Goal: Task Accomplishment & Management: Manage account settings

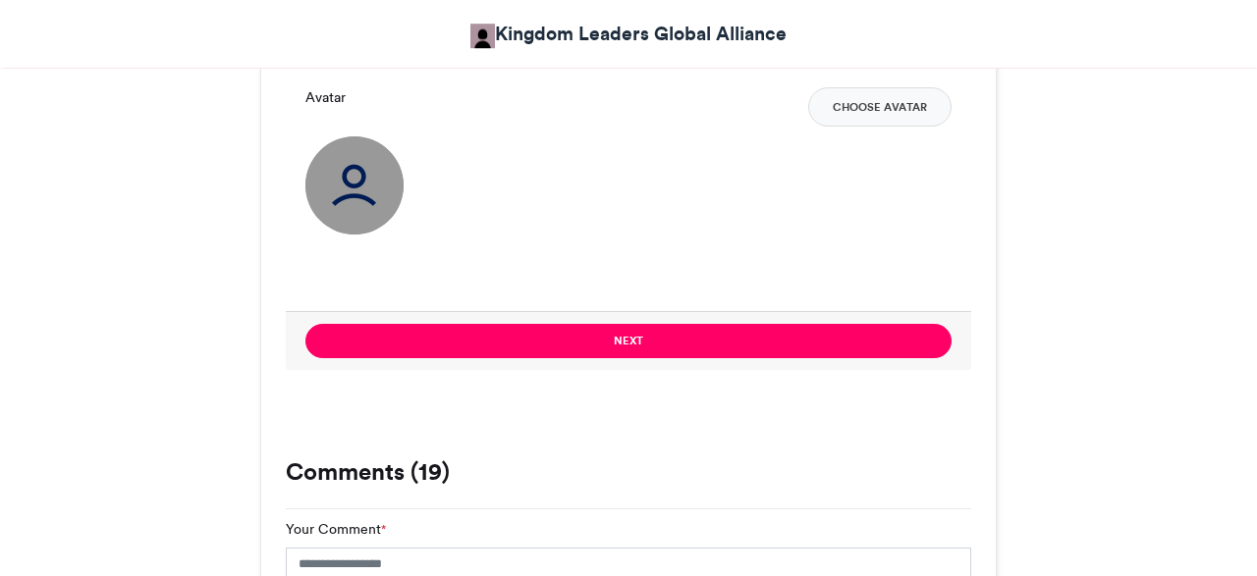
scroll to position [1462, 0]
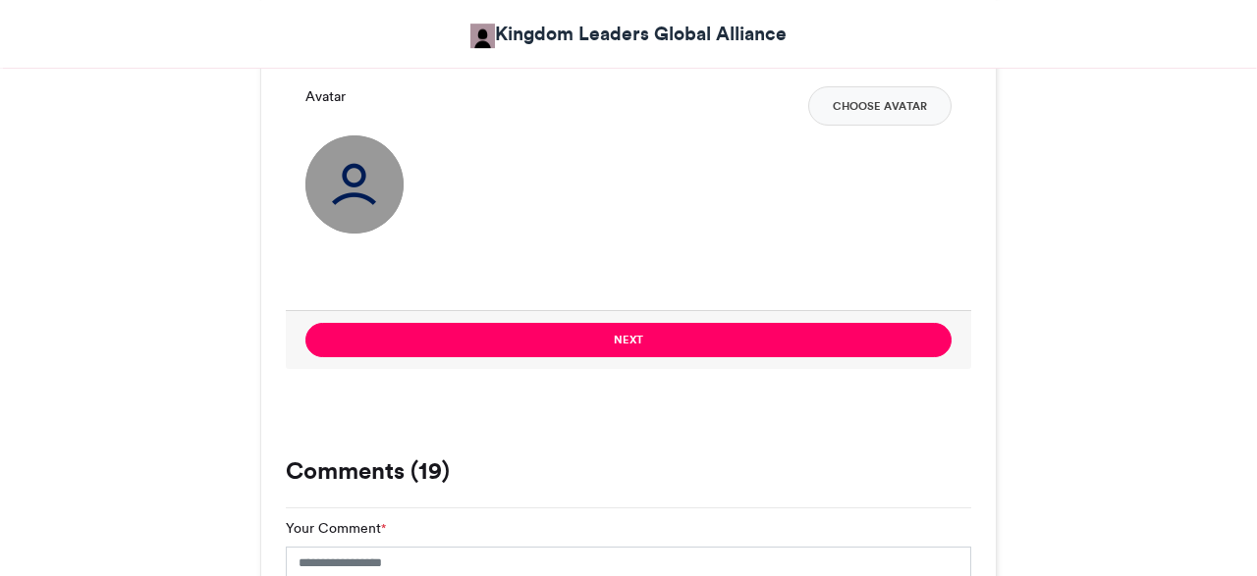
click at [343, 180] on img at bounding box center [354, 185] width 98 height 98
click at [877, 96] on button "Choose Avatar" at bounding box center [879, 105] width 143 height 39
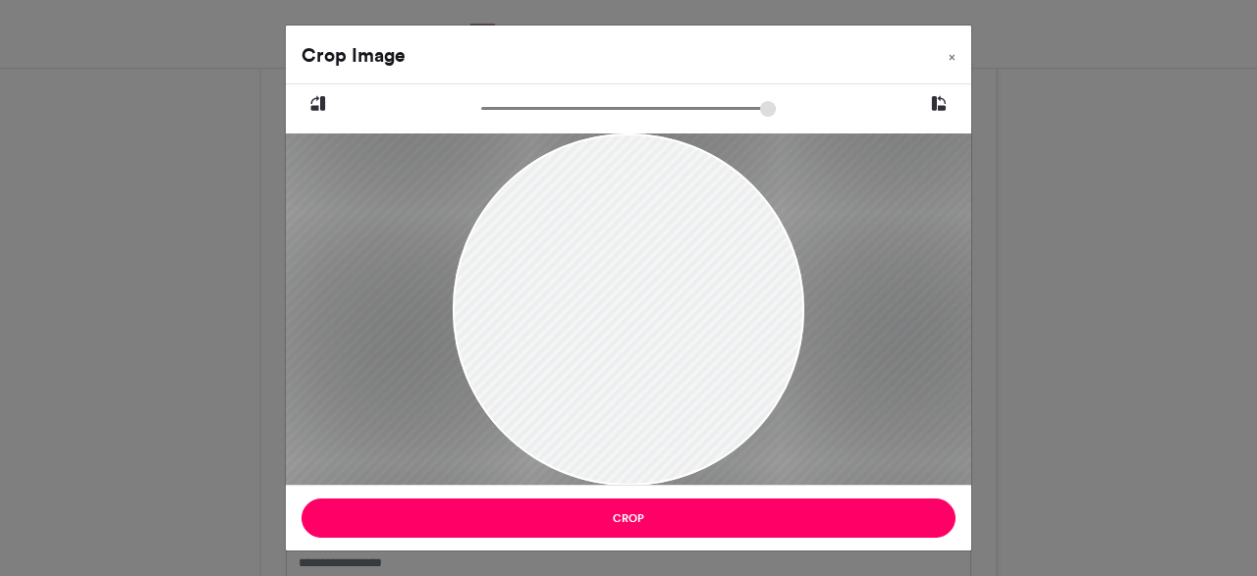
drag, startPoint x: 492, startPoint y: 111, endPoint x: 527, endPoint y: 113, distance: 35.4
click at [527, 113] on input "zoom" at bounding box center [628, 108] width 295 height 19
drag, startPoint x: 647, startPoint y: 266, endPoint x: 651, endPoint y: 326, distance: 60.0
click at [651, 326] on div at bounding box center [633, 368] width 806 height 1207
click at [533, 116] on input "zoom" at bounding box center [628, 108] width 295 height 19
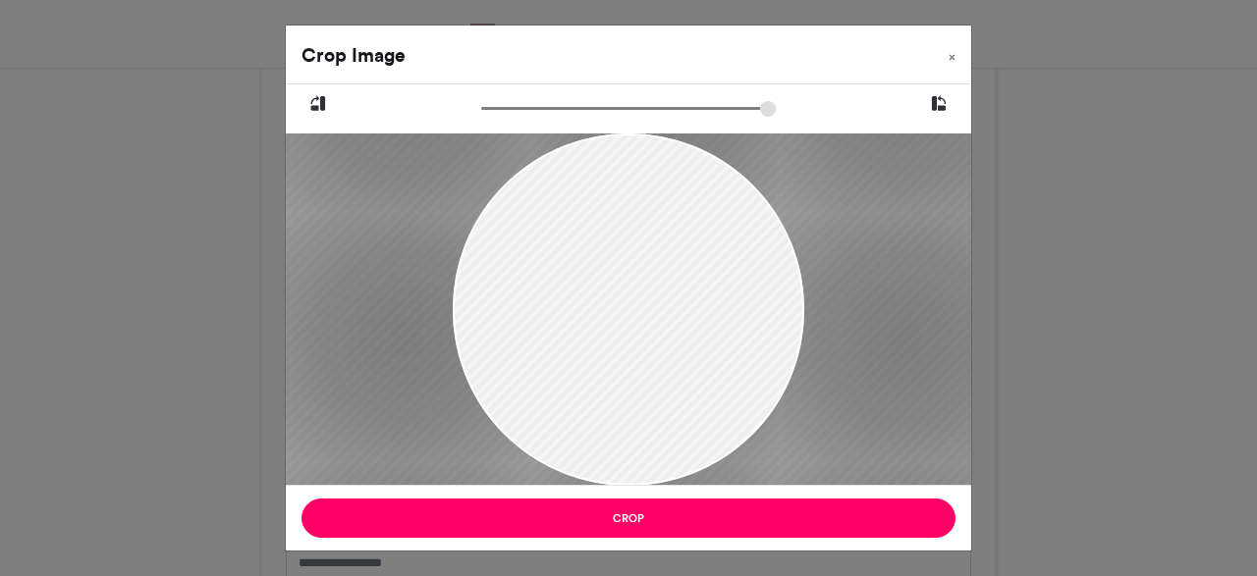
click at [616, 228] on div at bounding box center [632, 374] width 876 height 1313
drag, startPoint x: 529, startPoint y: 115, endPoint x: 547, endPoint y: 117, distance: 17.8
type input "*****"
click at [547, 117] on input "zoom" at bounding box center [628, 108] width 295 height 19
drag, startPoint x: 628, startPoint y: 241, endPoint x: 639, endPoint y: 268, distance: 29.9
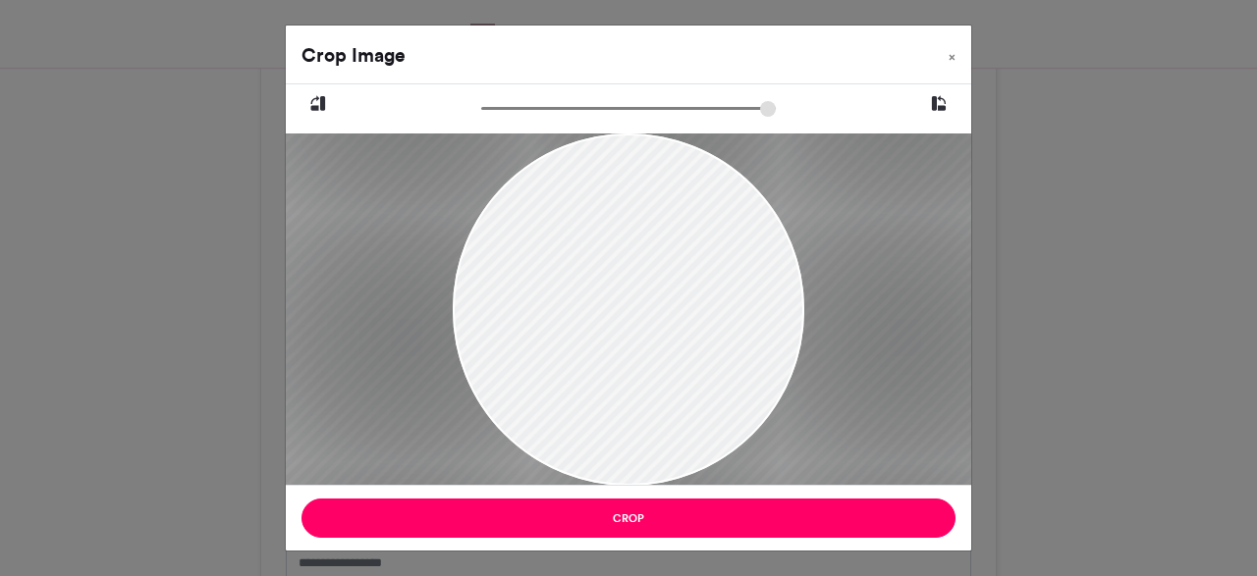
click at [639, 268] on div at bounding box center [645, 415] width 1049 height 1570
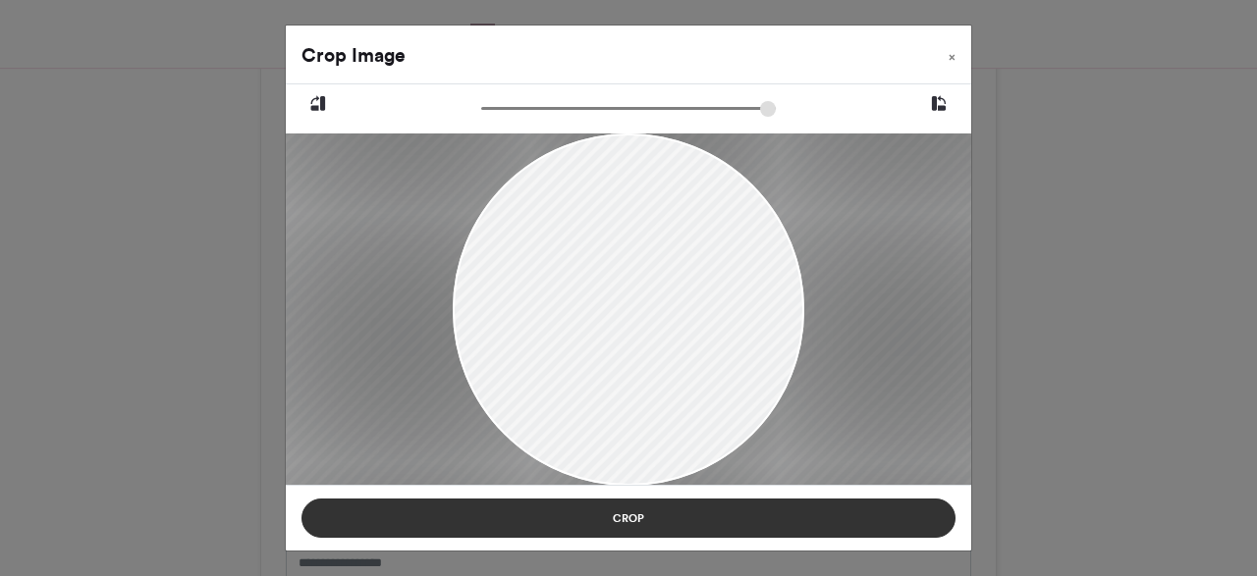
click at [620, 519] on button "Crop" at bounding box center [628, 518] width 654 height 39
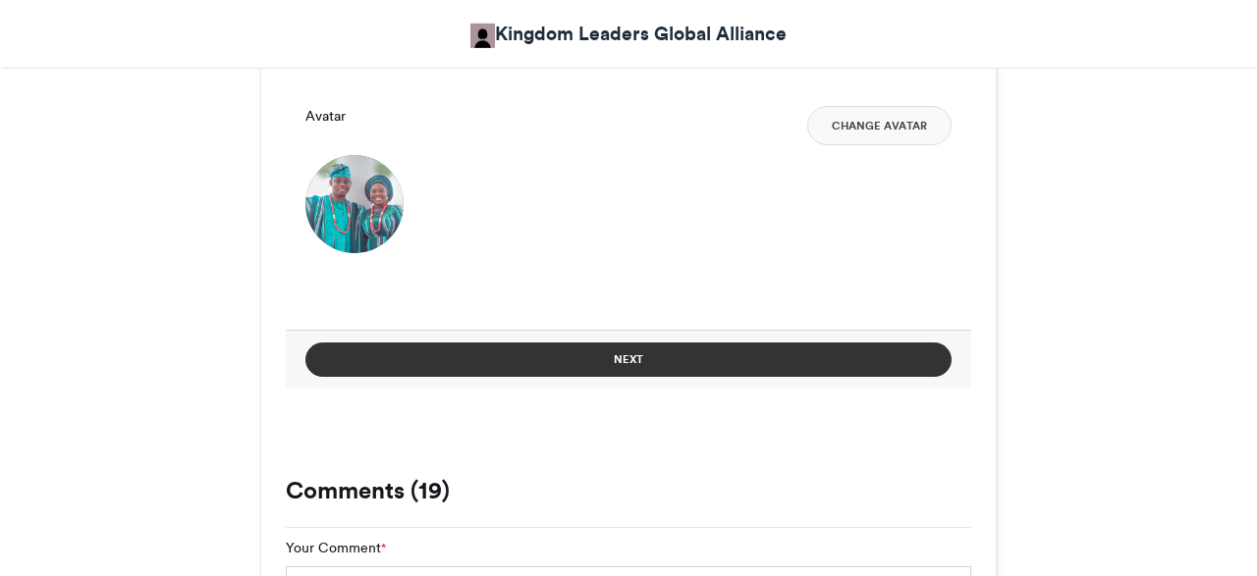
scroll to position [1445, 0]
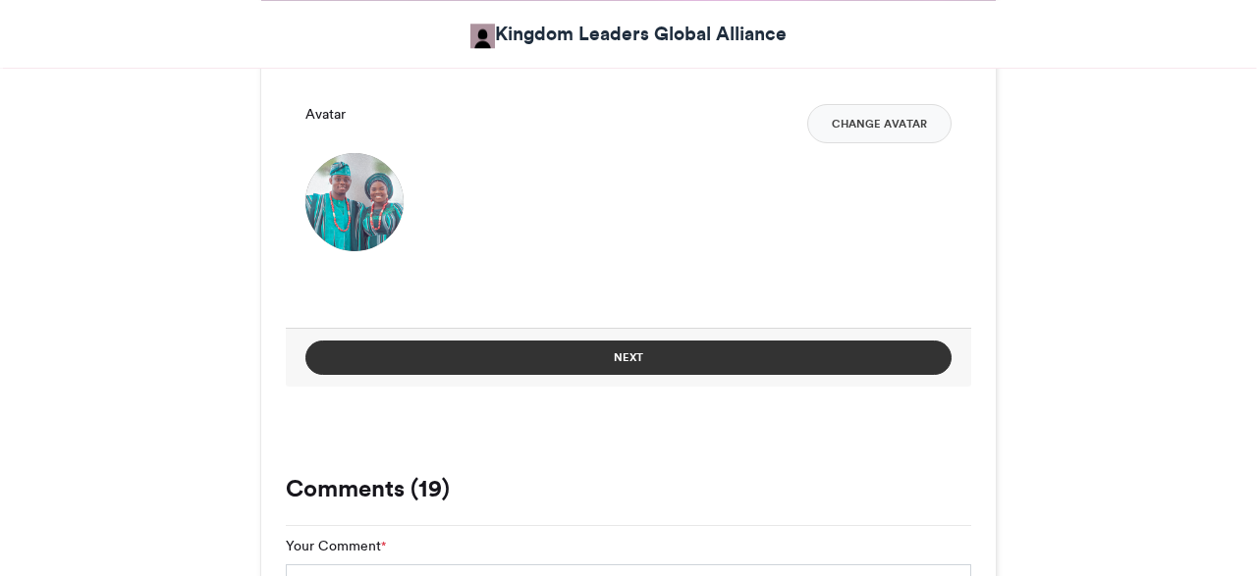
click at [626, 352] on button "Next" at bounding box center [628, 358] width 646 height 34
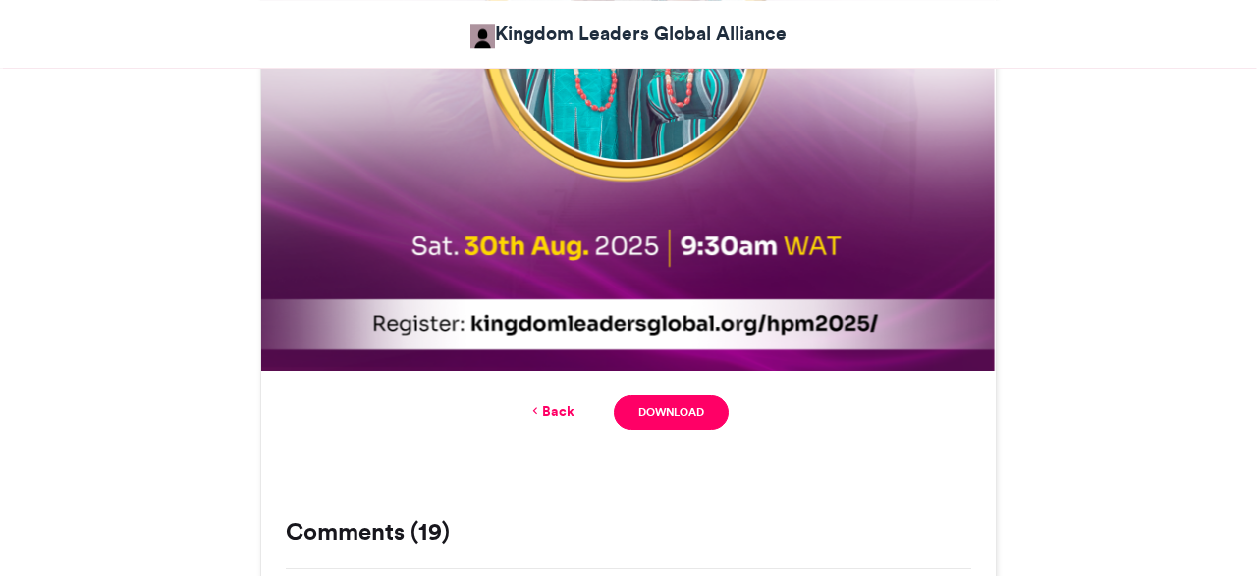
scroll to position [1117, 0]
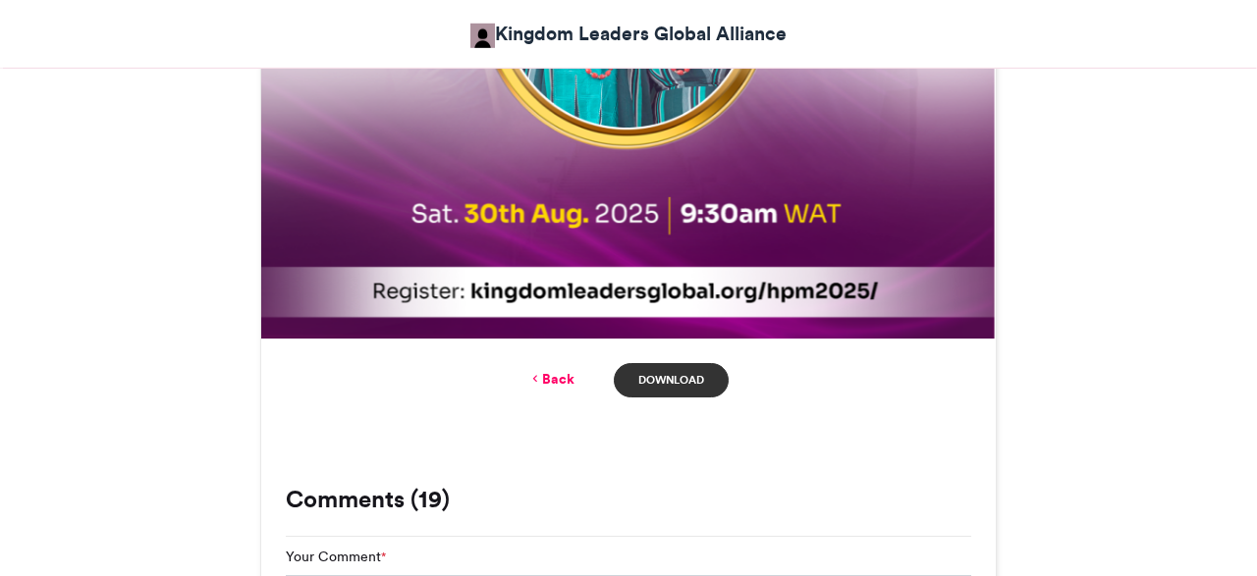
click at [655, 377] on link "Download" at bounding box center [671, 380] width 115 height 34
